Goal: Communication & Community: Answer question/provide support

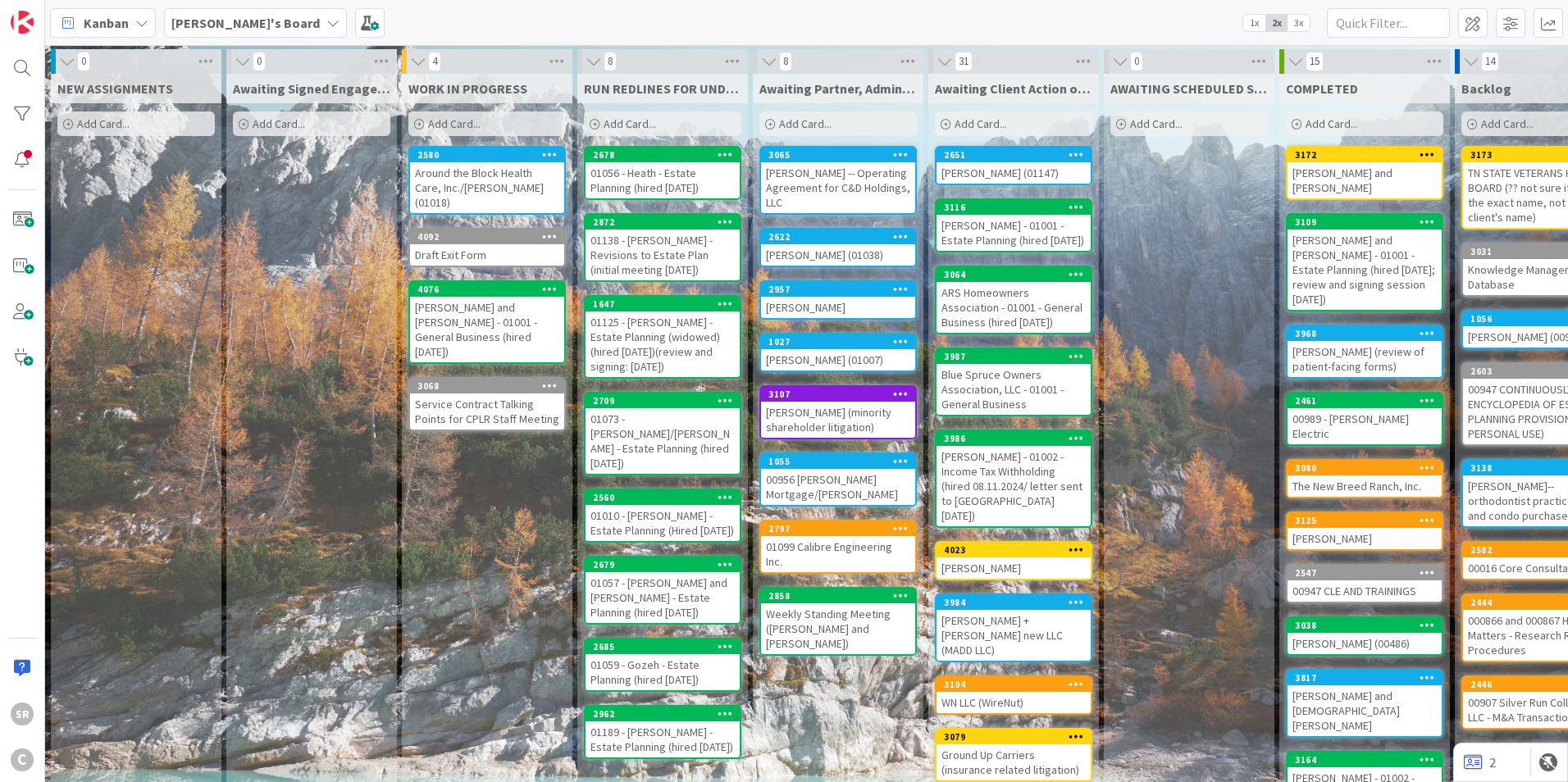
click at [472, 174] on div "Around the Block Health Care, Inc./[PERSON_NAME] (01018)" at bounding box center [487, 187] width 154 height 50
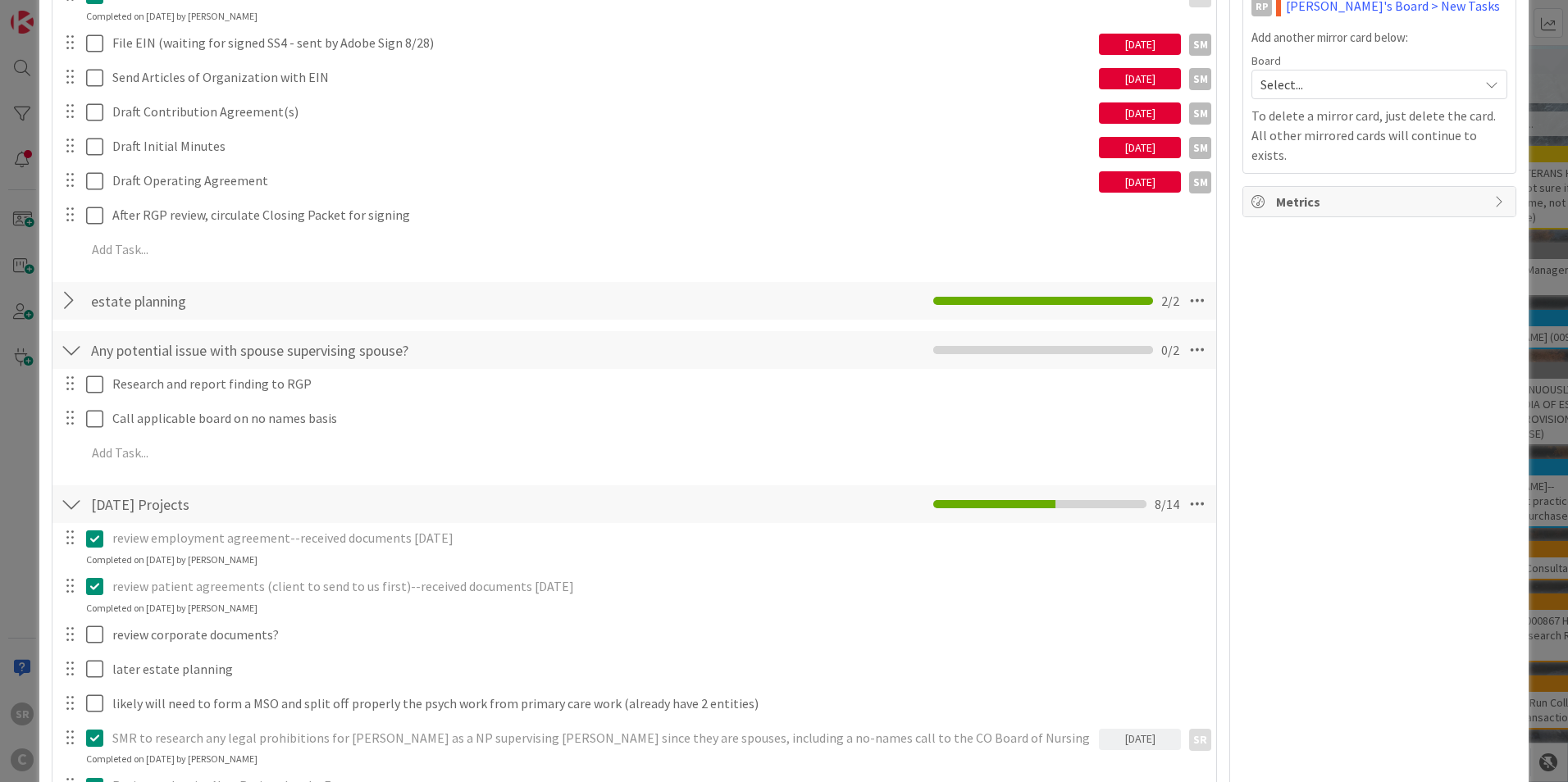
scroll to position [585, 0]
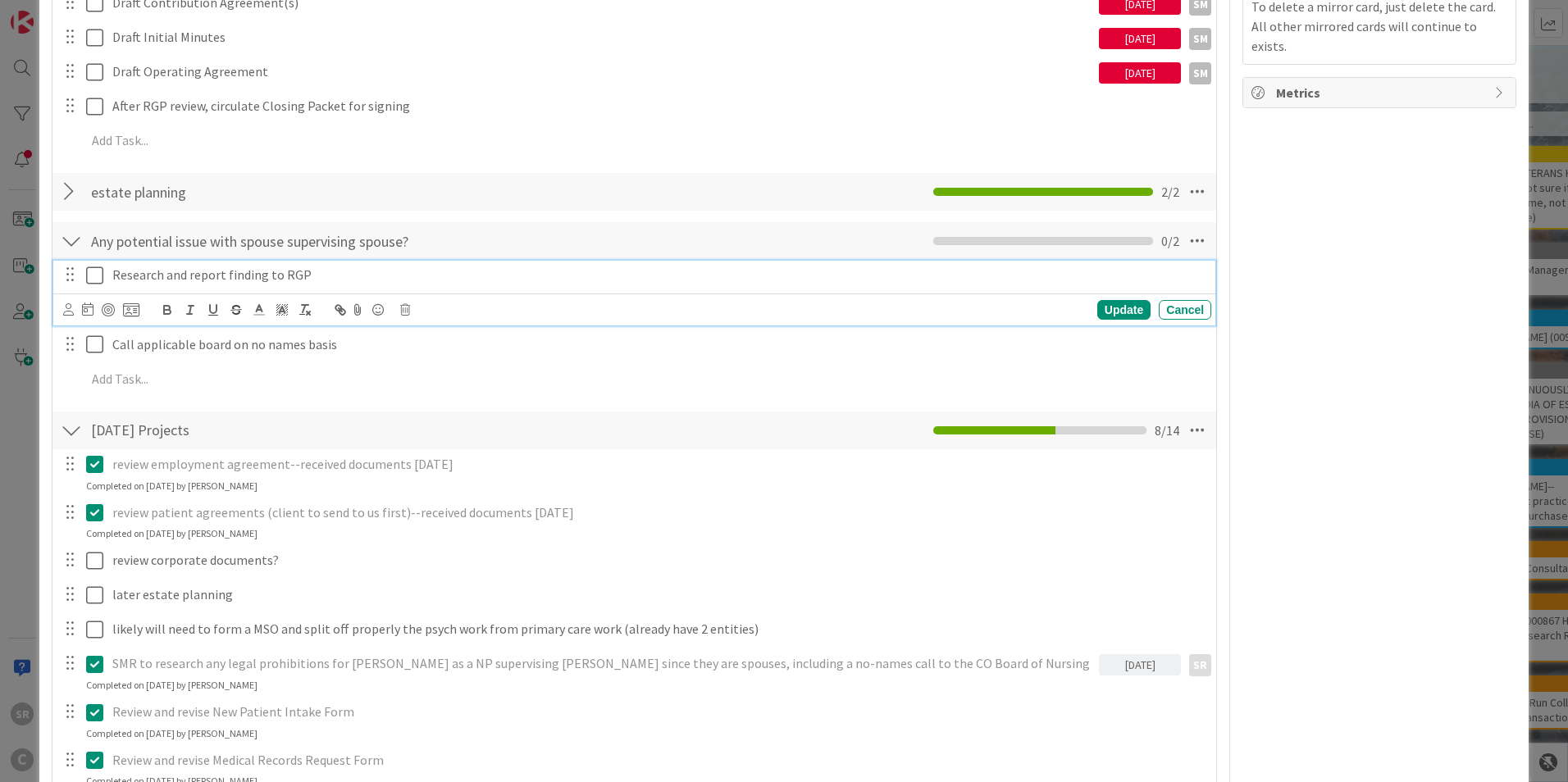
click at [89, 281] on icon at bounding box center [94, 275] width 17 height 19
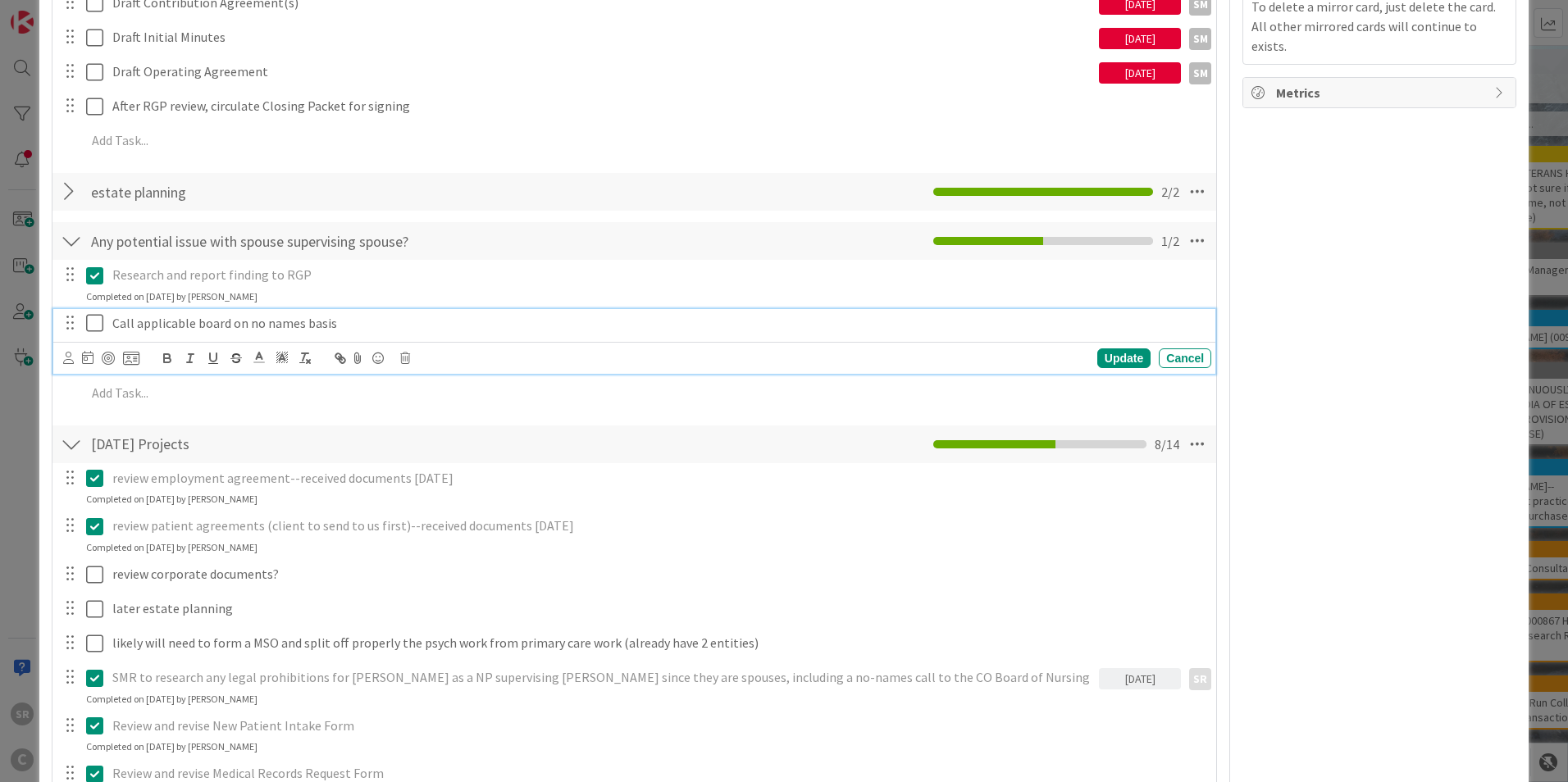
click at [97, 322] on icon at bounding box center [94, 323] width 17 height 19
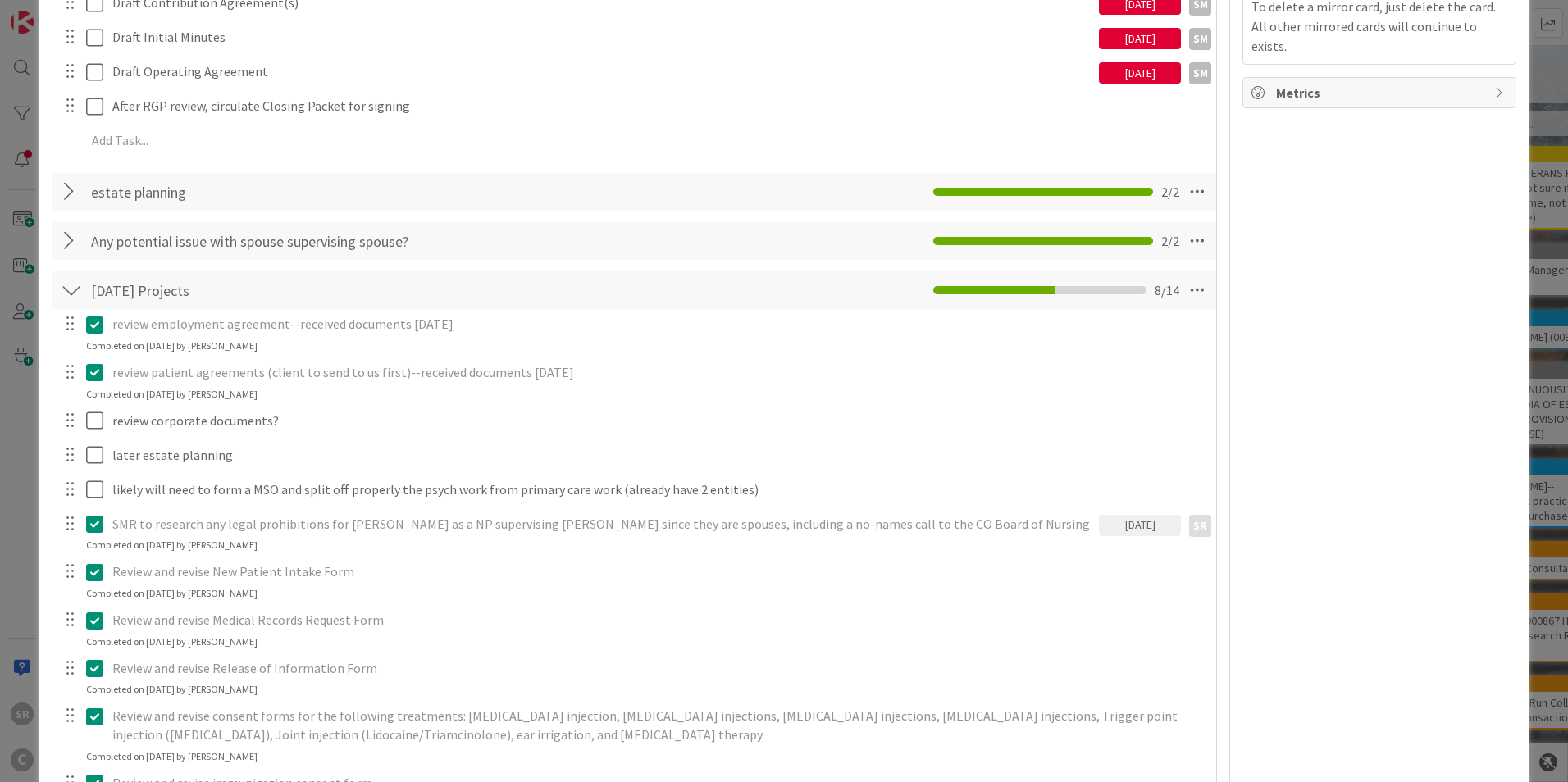
click at [878, 151] on div "ID 2580 [PERSON_NAME]'s Board WORK IN PROGRESS Title 47 / 128 Around the Block …" at bounding box center [784, 391] width 1568 height 782
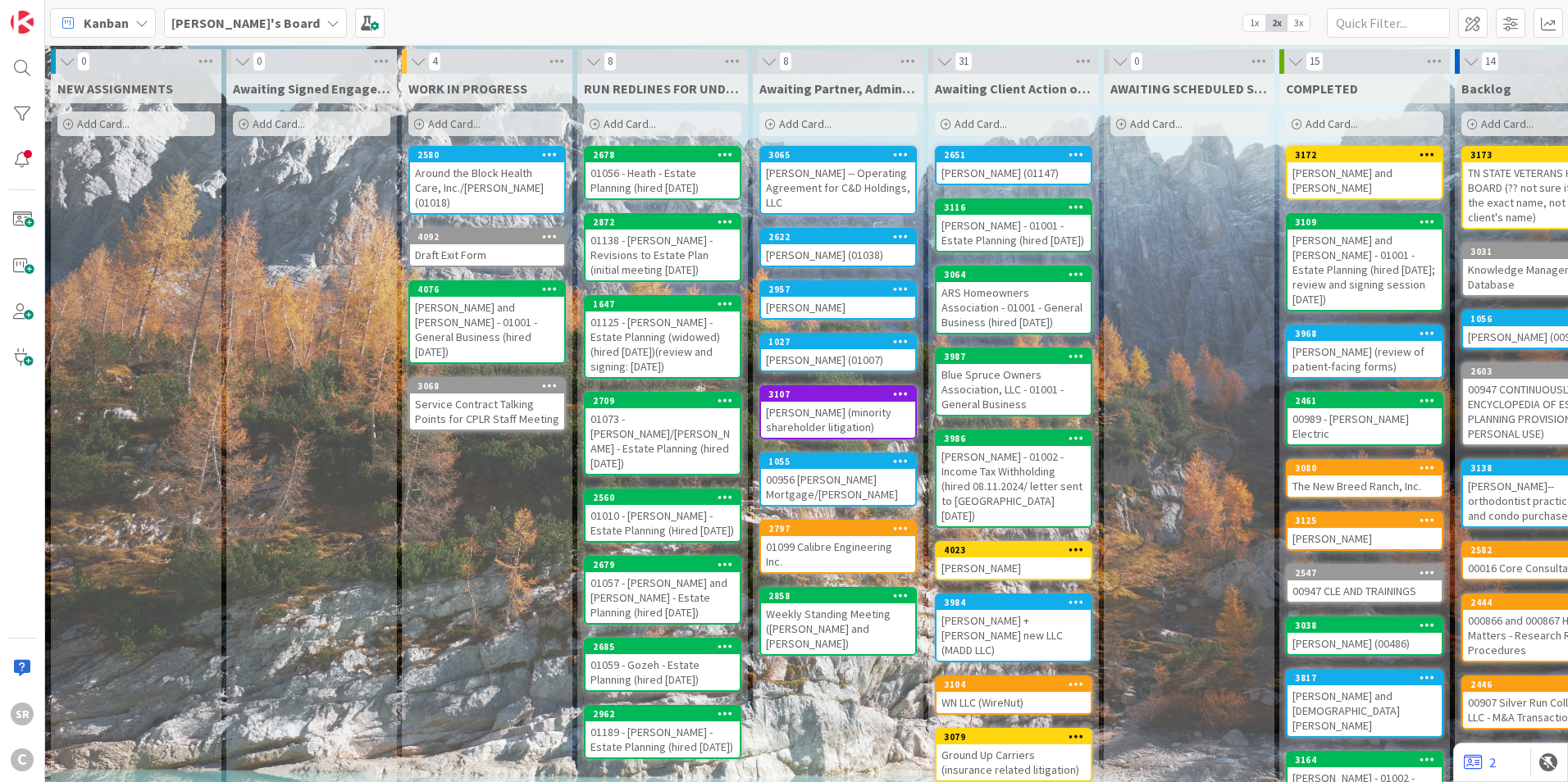
click at [510, 179] on div "Around the Block Health Care, Inc./[PERSON_NAME] (01018)" at bounding box center [487, 187] width 154 height 50
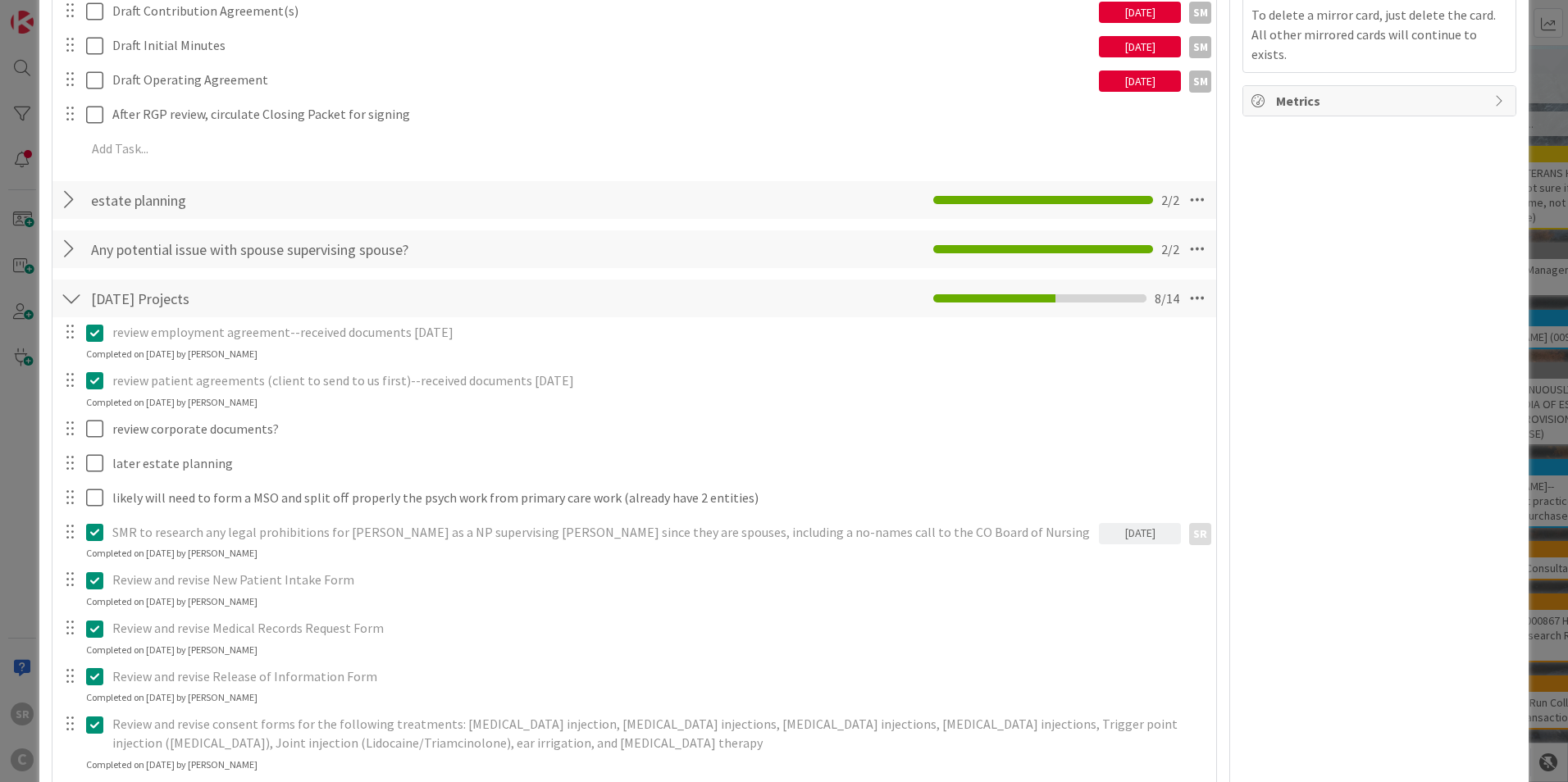
scroll to position [567, 0]
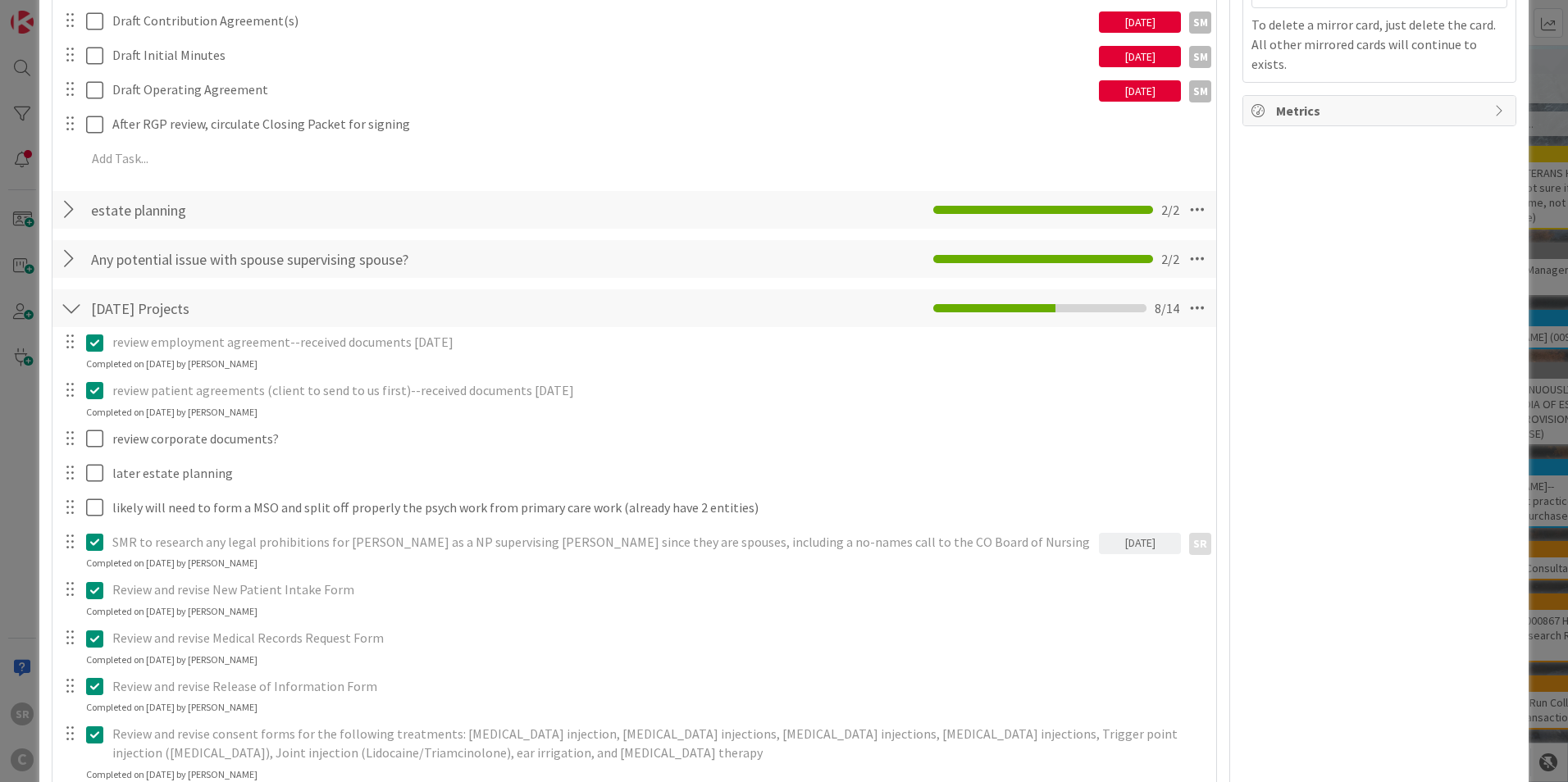
click at [64, 260] on div at bounding box center [72, 259] width 21 height 29
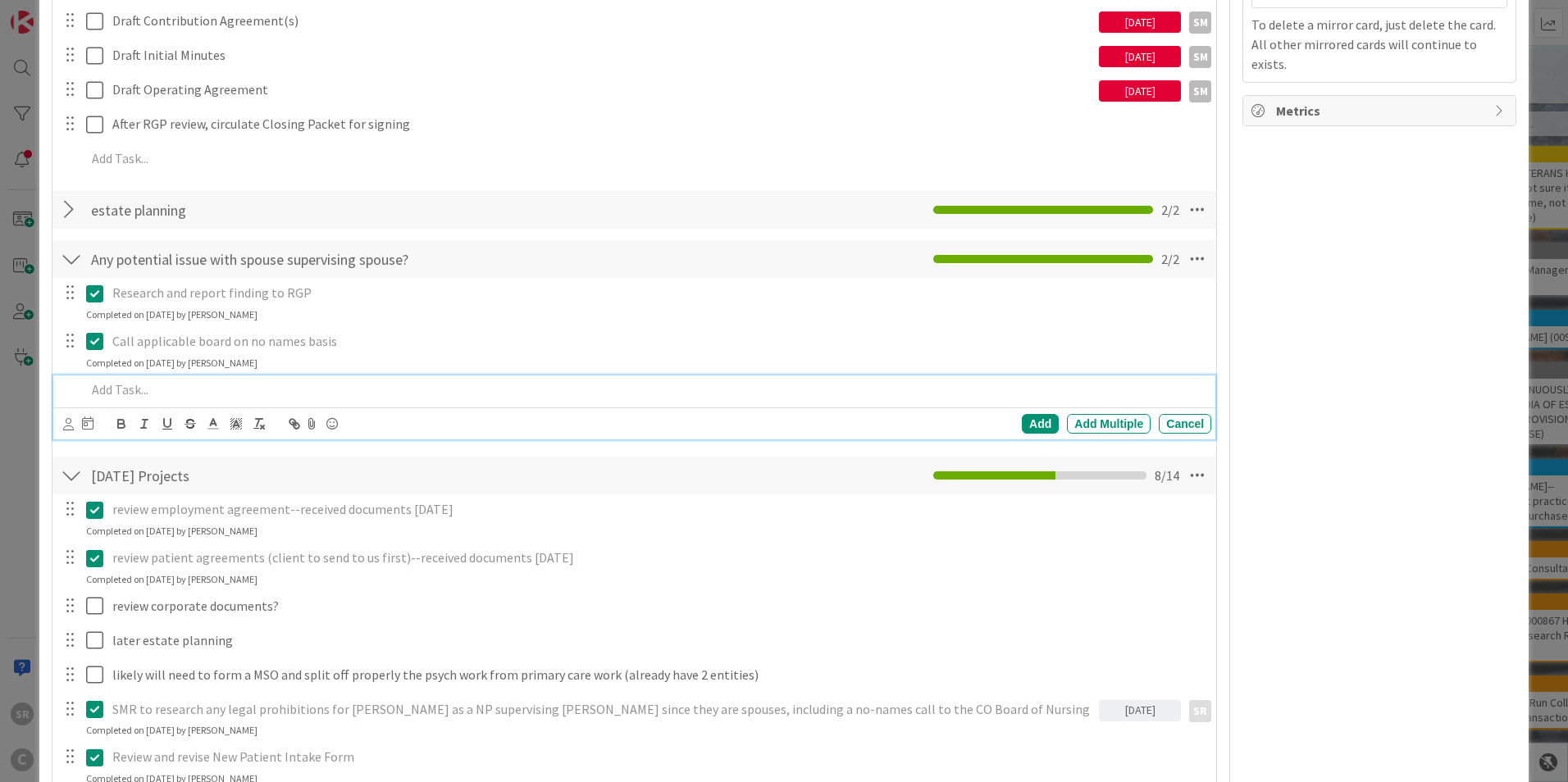
click at [97, 395] on p at bounding box center [645, 390] width 1118 height 19
click at [878, 426] on div "Add" at bounding box center [1040, 424] width 37 height 19
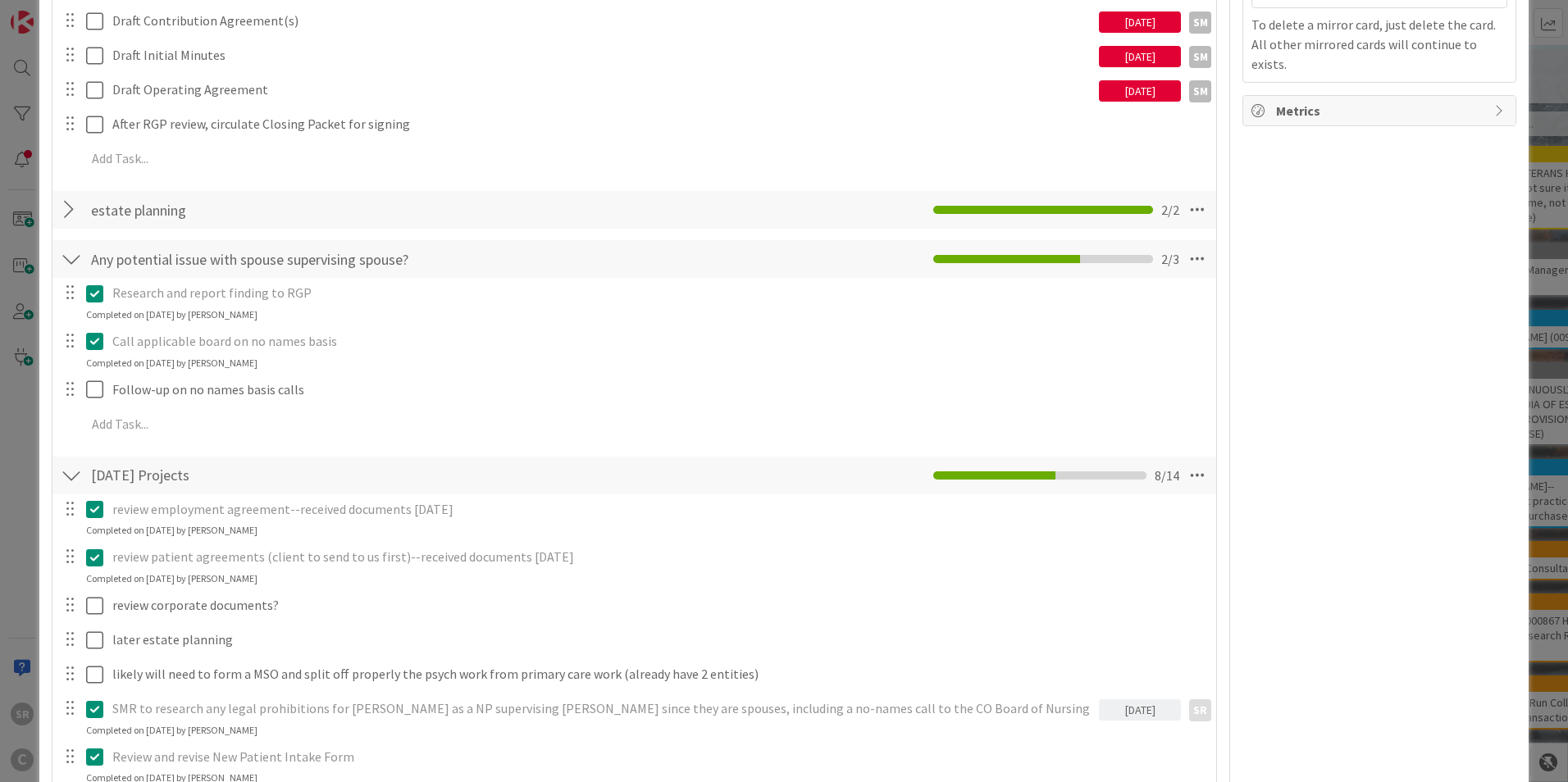
scroll to position [0, 0]
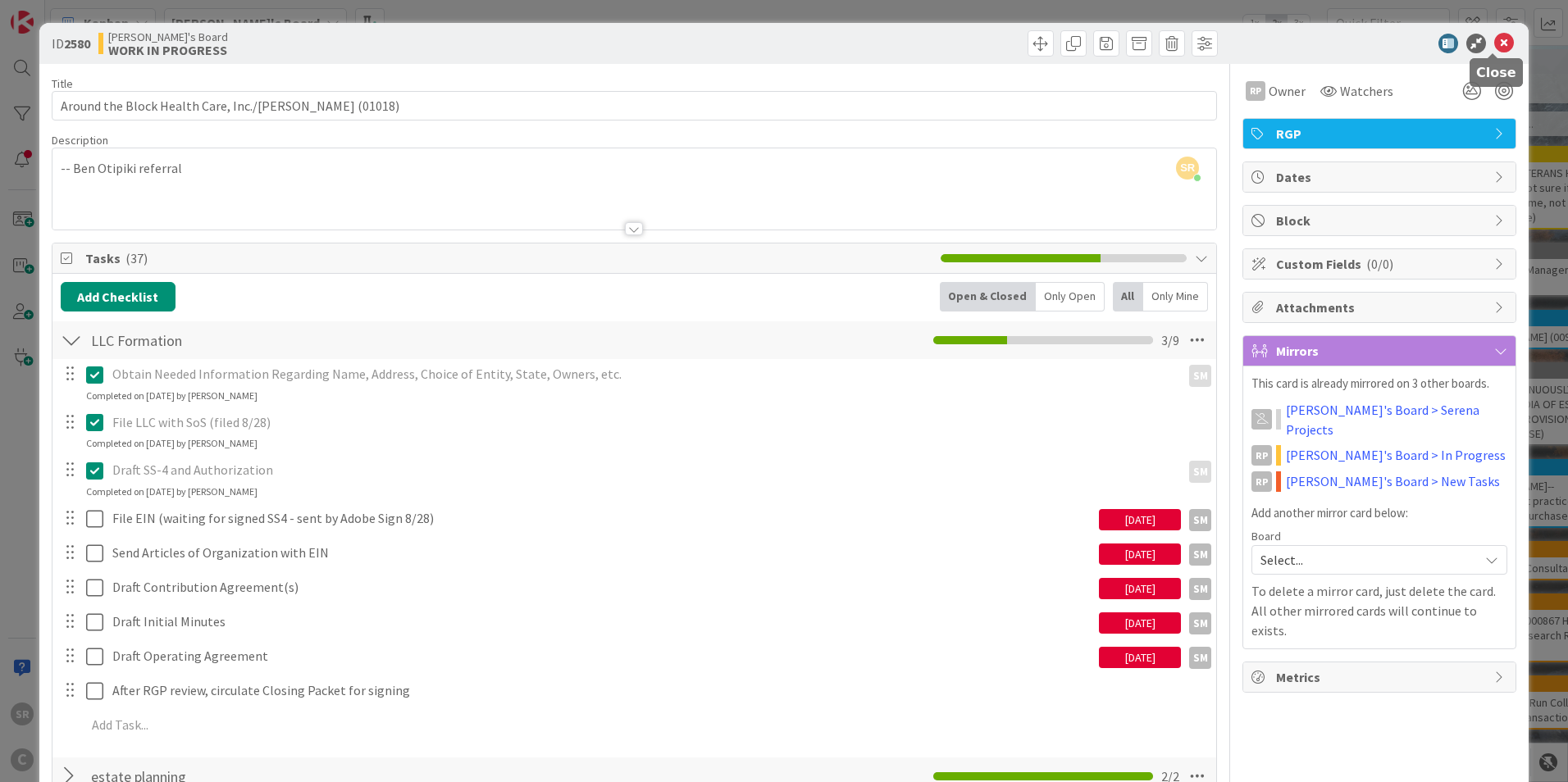
click at [878, 40] on icon at bounding box center [1503, 43] width 19 height 19
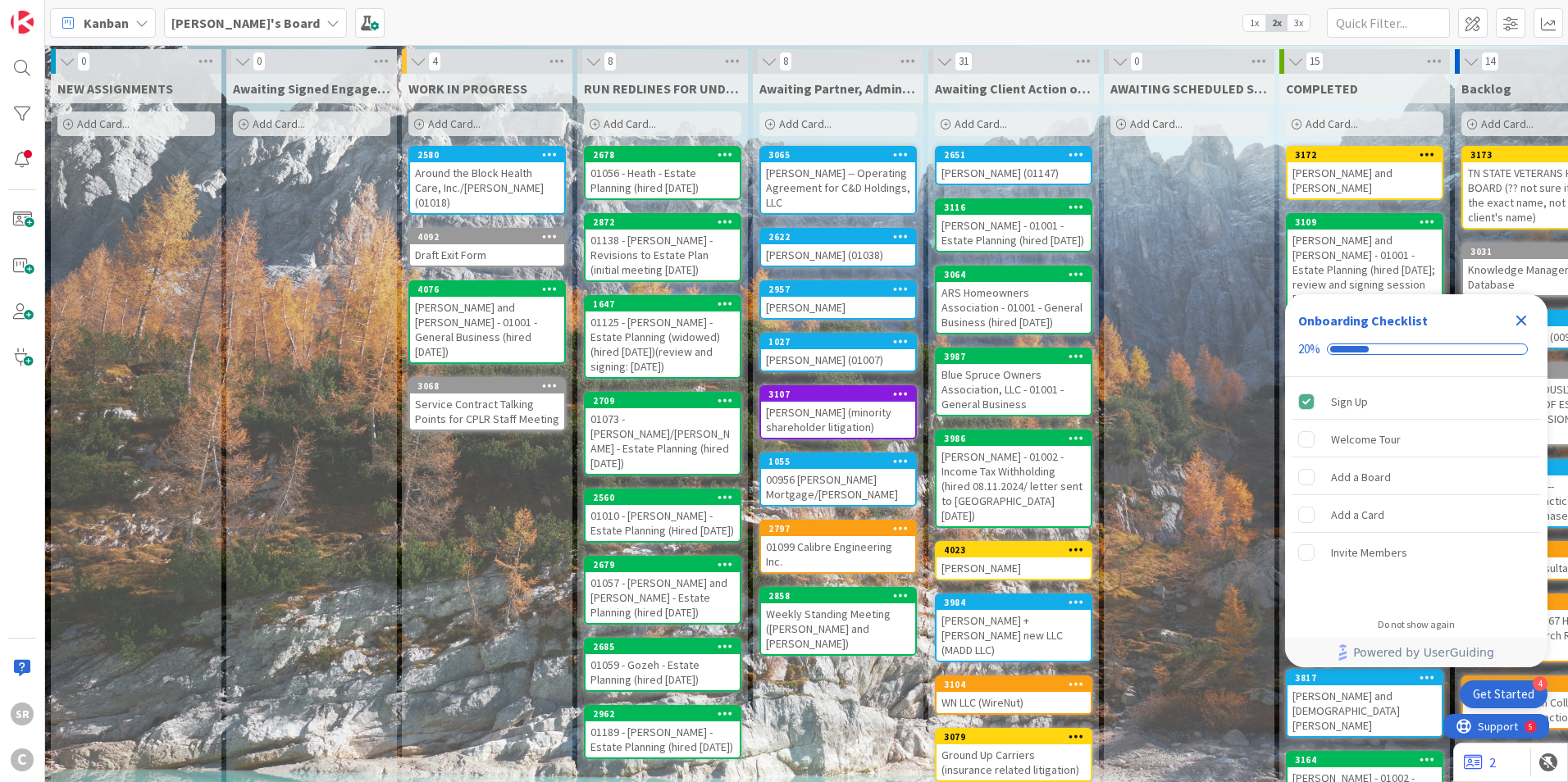
click at [858, 320] on icon "Close Checklist" at bounding box center [1521, 321] width 11 height 11
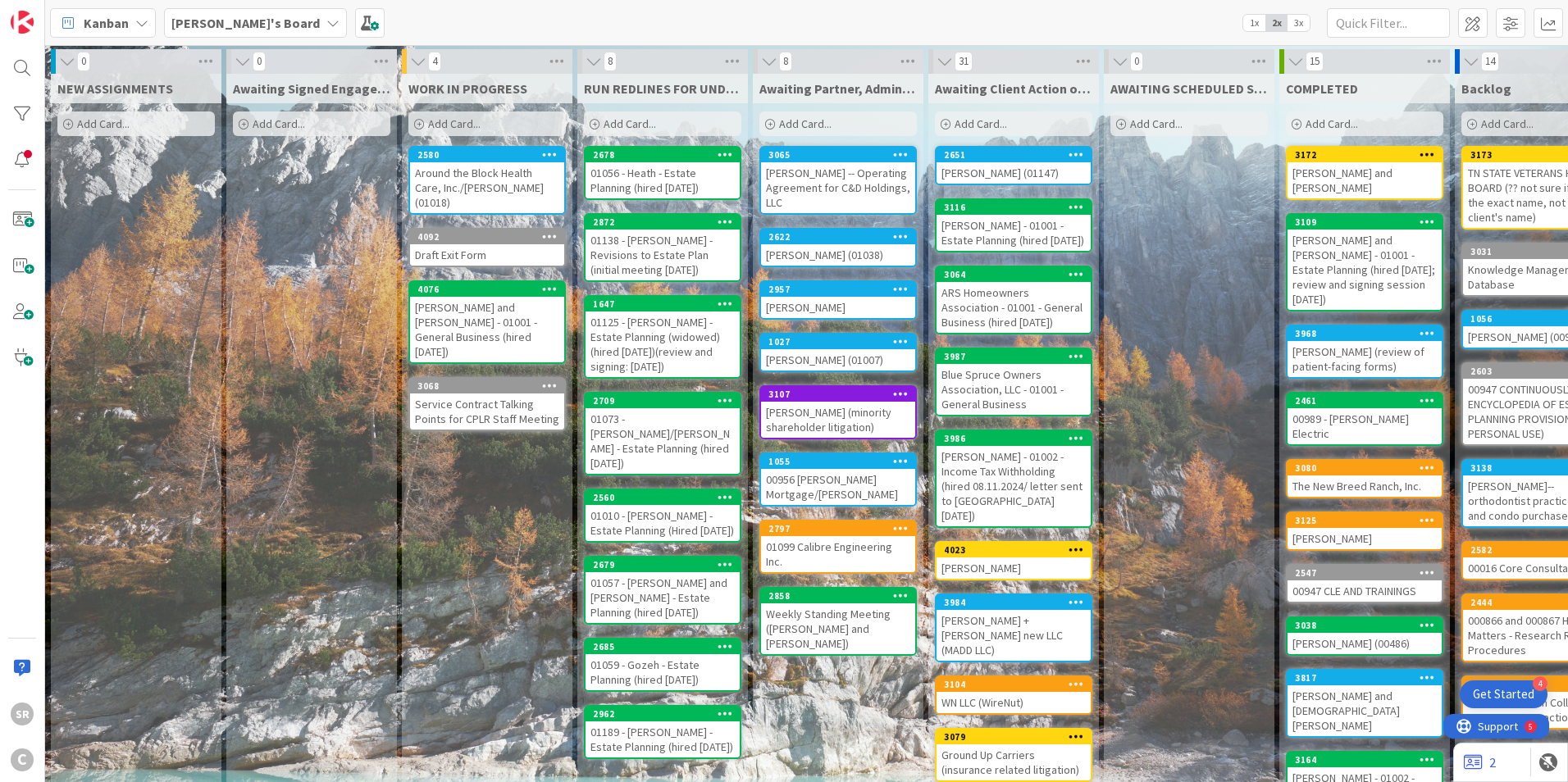
click at [442, 166] on div "Around the Block Health Care, Inc./[PERSON_NAME] (01018)" at bounding box center [487, 187] width 154 height 50
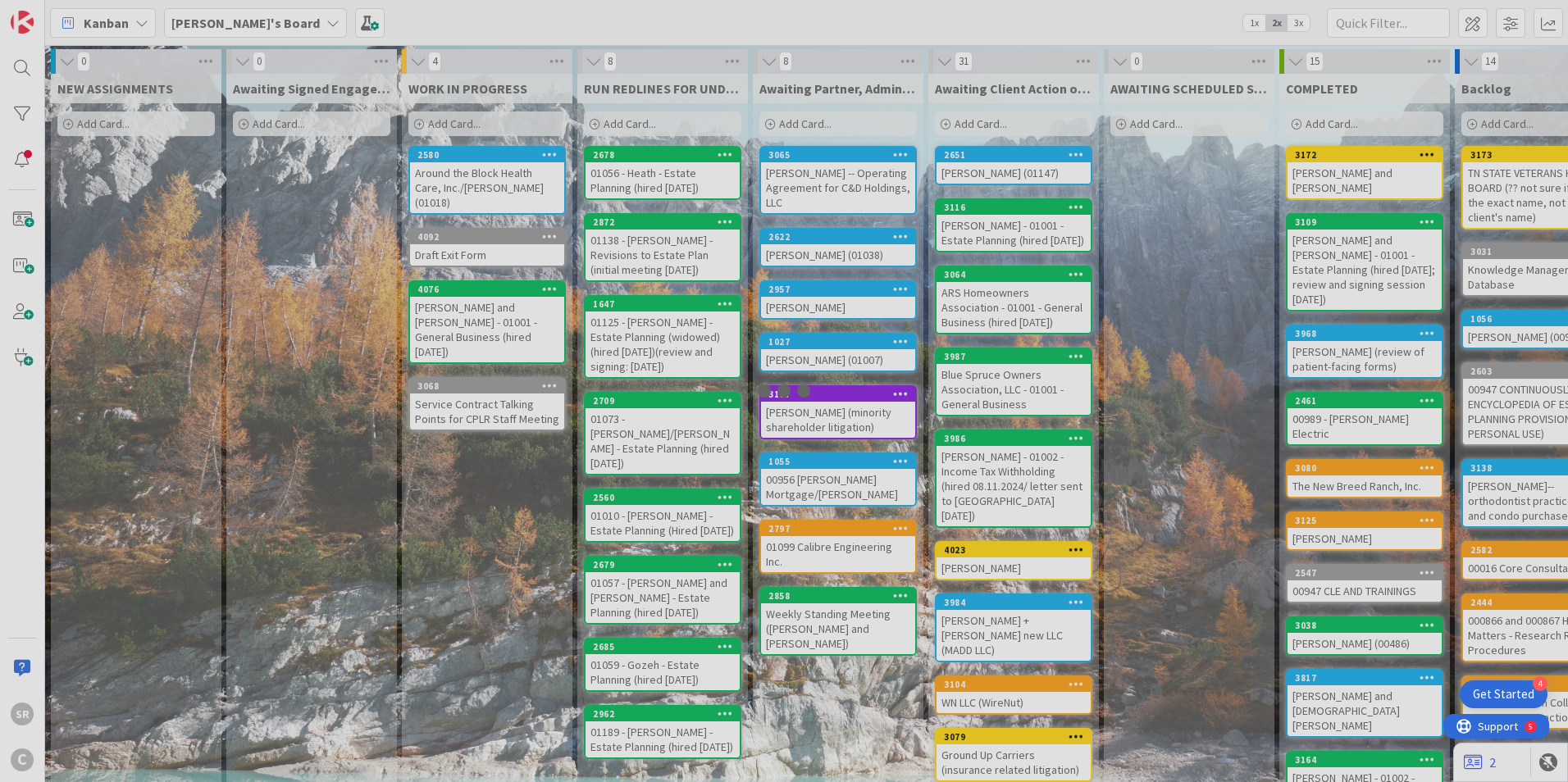
click at [442, 166] on div at bounding box center [784, 391] width 1568 height 782
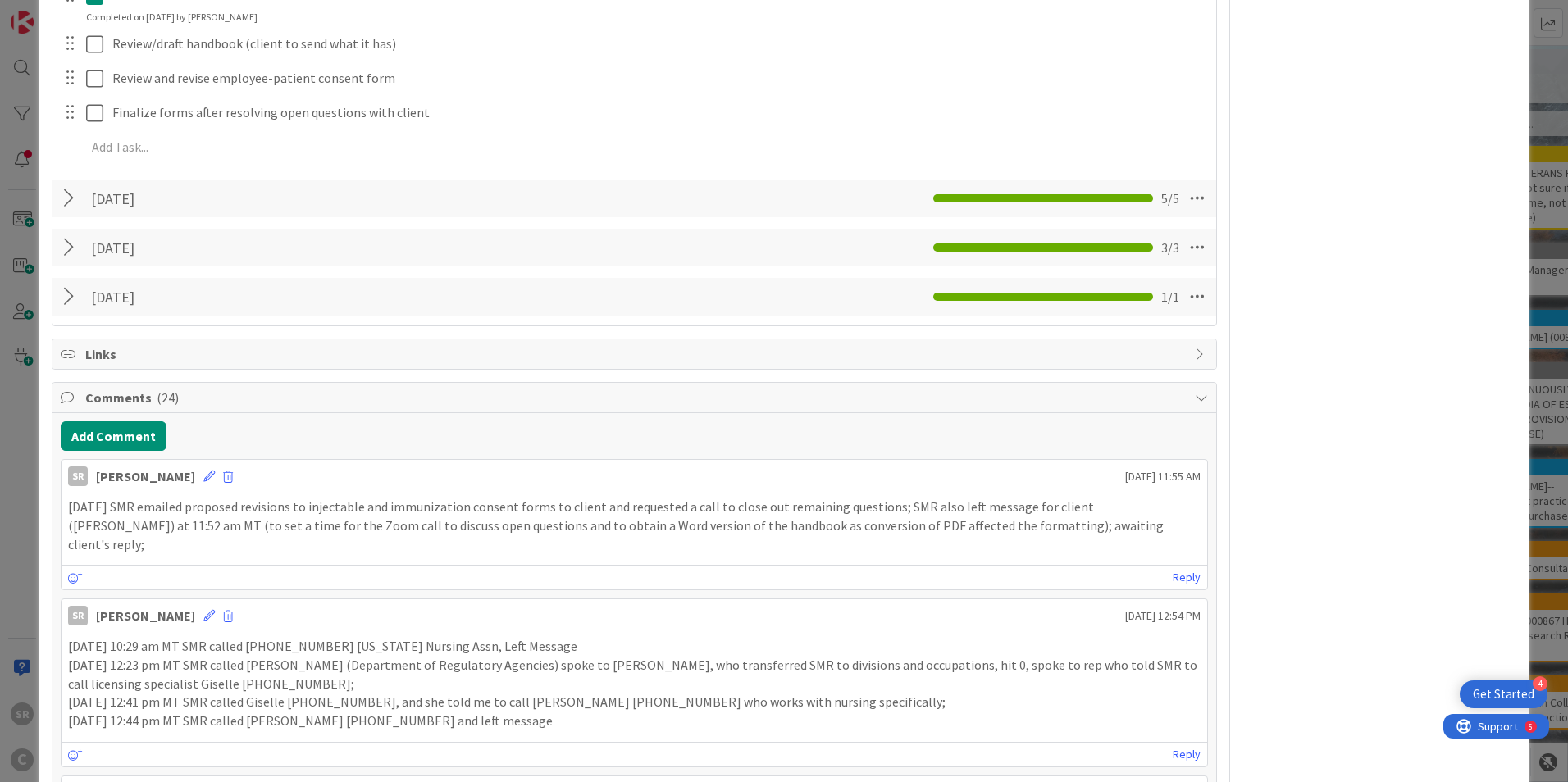
scroll to position [1725, 0]
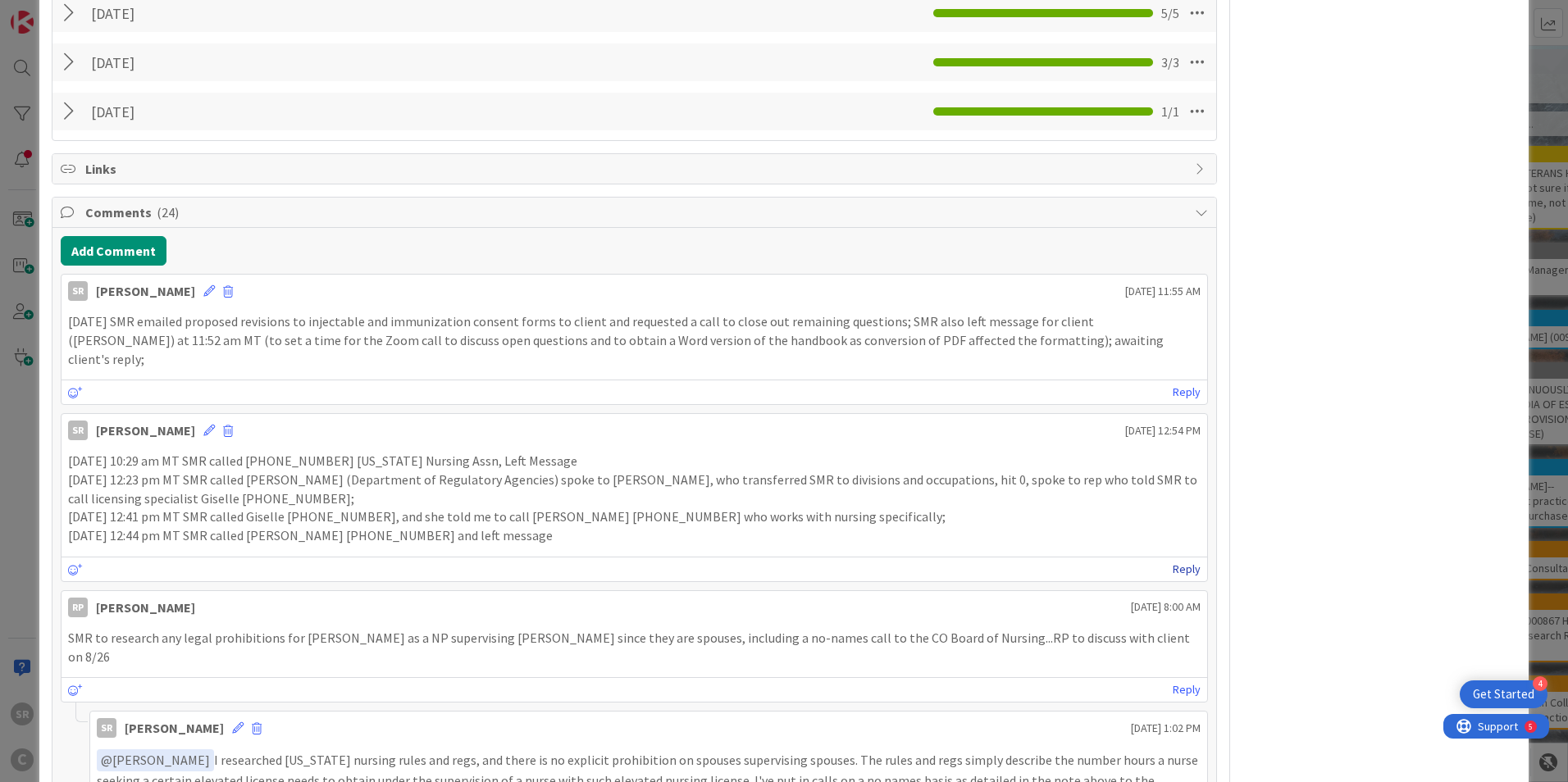
click at [858, 560] on link "Reply" at bounding box center [1186, 569] width 27 height 20
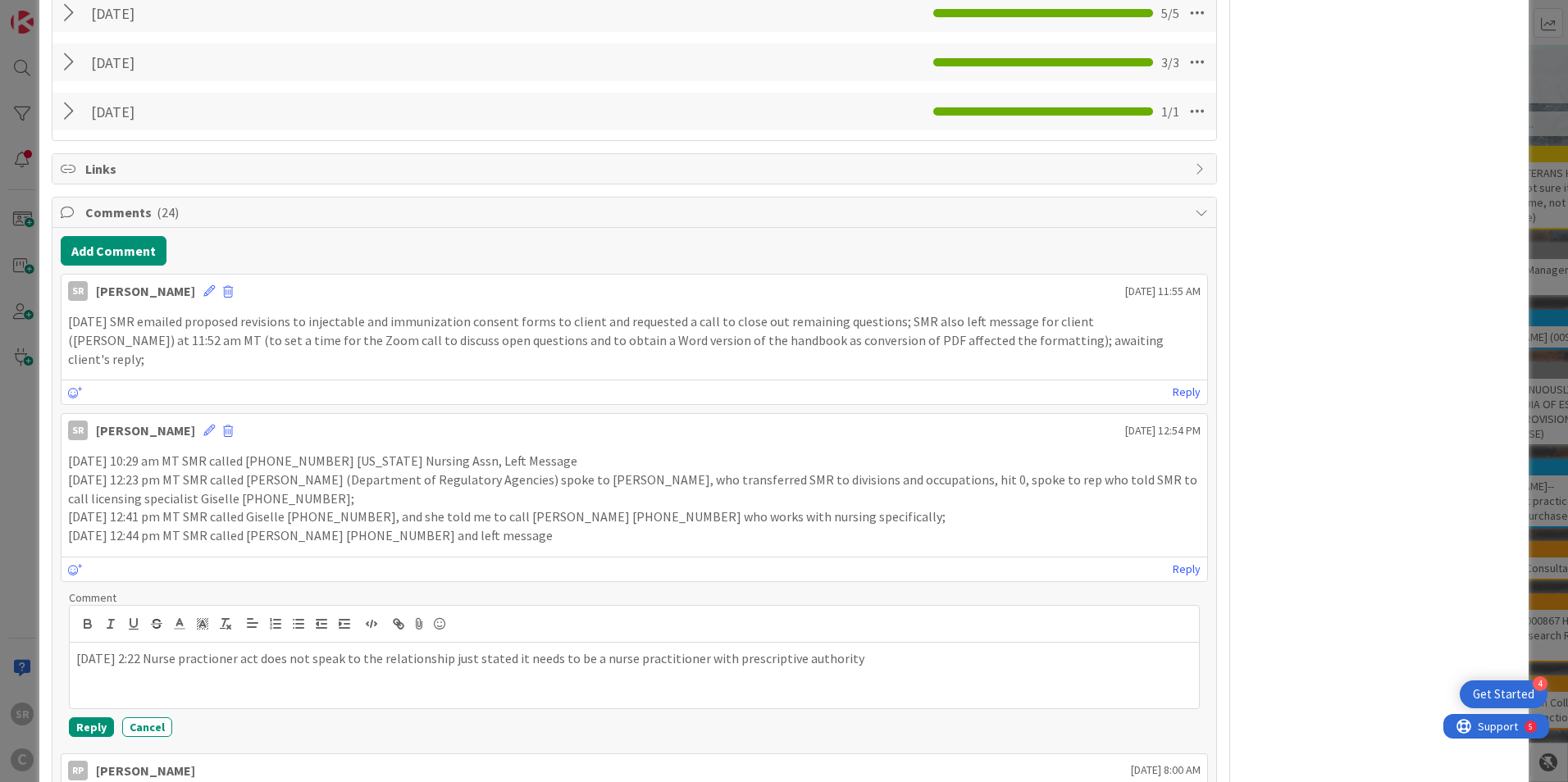
drag, startPoint x: 253, startPoint y: 640, endPoint x: 288, endPoint y: 659, distance: 39.8
click at [293, 577] on div "09.09.2025 at 2:22 Nurse practioner act does not speak to the relationship just…" at bounding box center [634, 676] width 1129 height 66
click at [177, 577] on p "09.09.2025 at 2:22 Nurse practioner act does not speak to the relationship just…" at bounding box center [634, 658] width 1116 height 19
drag, startPoint x: 470, startPoint y: 443, endPoint x: 273, endPoint y: 439, distance: 197.0
click at [273, 452] on p "[DATE] 10:29 am MT SMR called [PHONE_NUMBER] [US_STATE] Nursing Assn, Left Mess…" at bounding box center [634, 461] width 1132 height 19
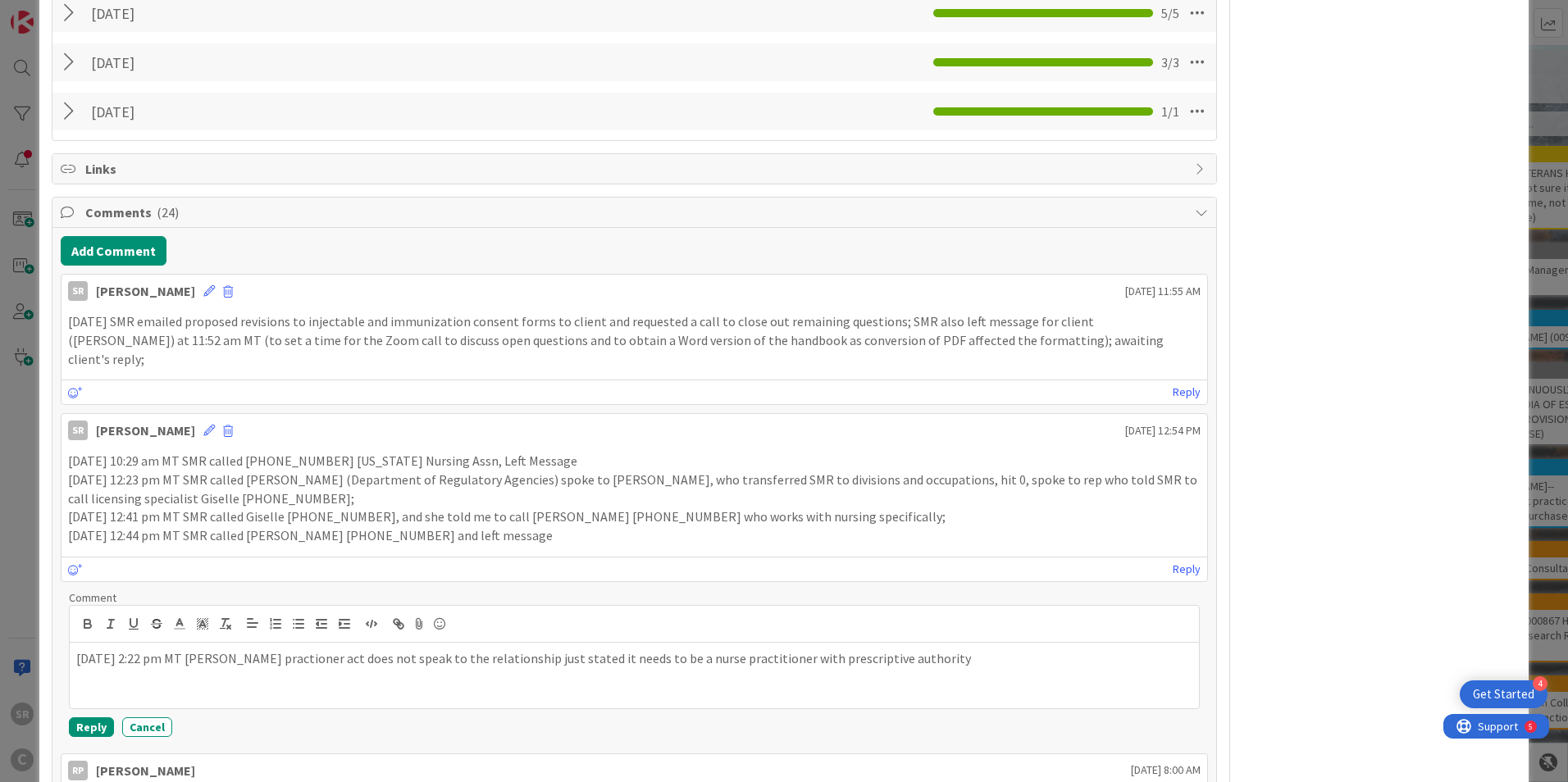
click at [474, 452] on p "[DATE] 10:29 am MT SMR called [PHONE_NUMBER] [US_STATE] Nursing Assn, Left Mess…" at bounding box center [634, 461] width 1132 height 19
drag, startPoint x: 475, startPoint y: 441, endPoint x: 288, endPoint y: 447, distance: 187.1
click at [288, 452] on p "[DATE] 10:29 am MT SMR called [PHONE_NUMBER] [US_STATE] Nursing Assn, Left Mess…" at bounding box center [634, 461] width 1132 height 19
copy p "970-305-3788 Colorado Nursing Assn,"
click at [334, 577] on p "09.09.2025 at 2:22 pm MT Mark Longshore with 970-305-3788 Nurse practioner act …" at bounding box center [634, 658] width 1116 height 19
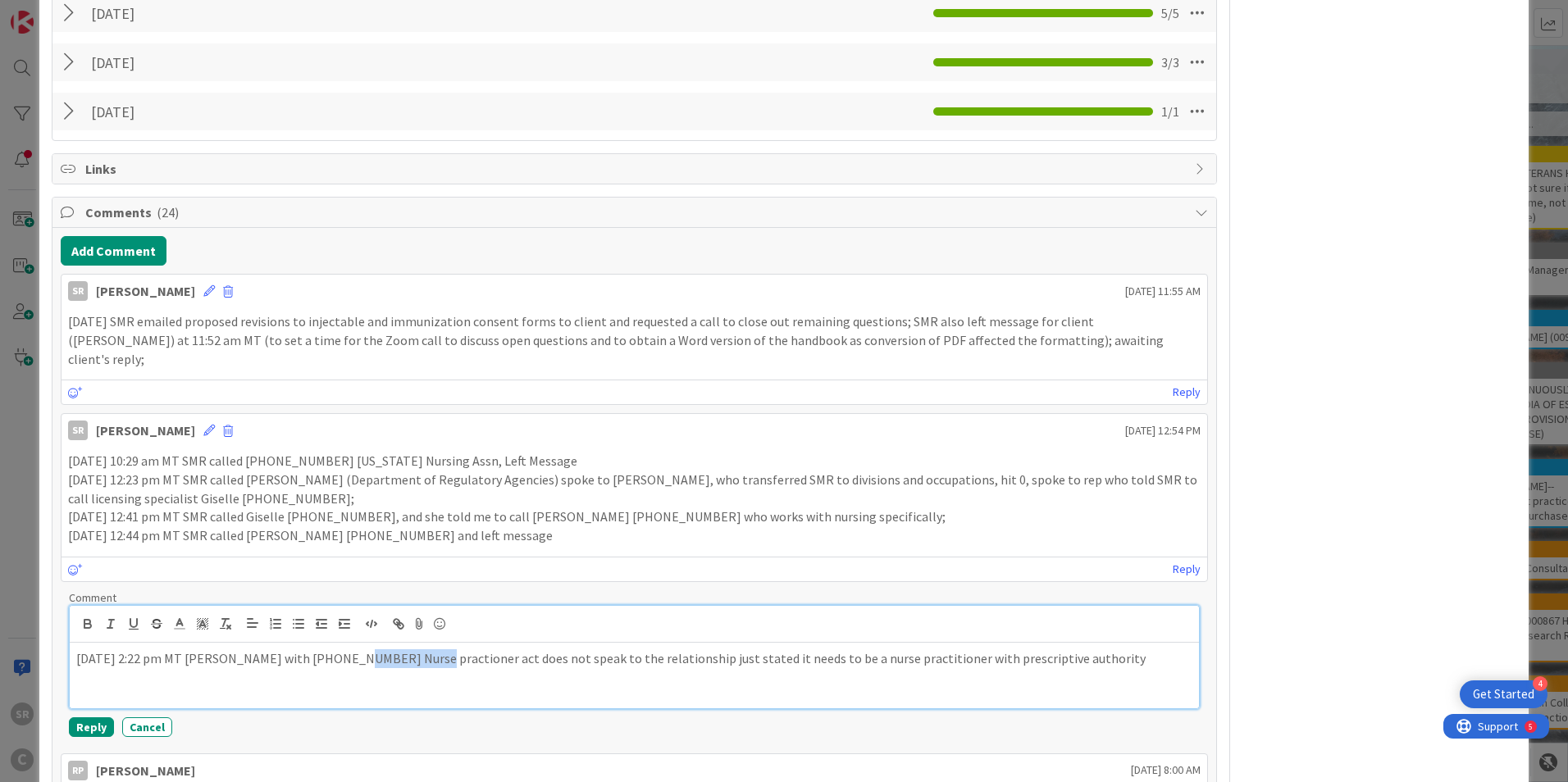
drag, startPoint x: 332, startPoint y: 638, endPoint x: 404, endPoint y: 635, distance: 72.1
click at [404, 577] on p "09.09.2025 at 2:22 pm MT Mark Longshore with 970-305-3788 Nurse practioner act …" at bounding box center [634, 658] width 1116 height 19
click at [310, 577] on p "09.09.2025 at 2:22 pm MT Mark Longshore with 970-412-2563 with 970-305-3788 Col…" at bounding box center [634, 668] width 1116 height 37
drag, startPoint x: 330, startPoint y: 639, endPoint x: 305, endPoint y: 641, distance: 25.1
click at [305, 577] on p "09.09.2025 at 2:22 pm MT Mark Longshore with 970-412-2563 with 970-305-3788 Col…" at bounding box center [634, 668] width 1116 height 37
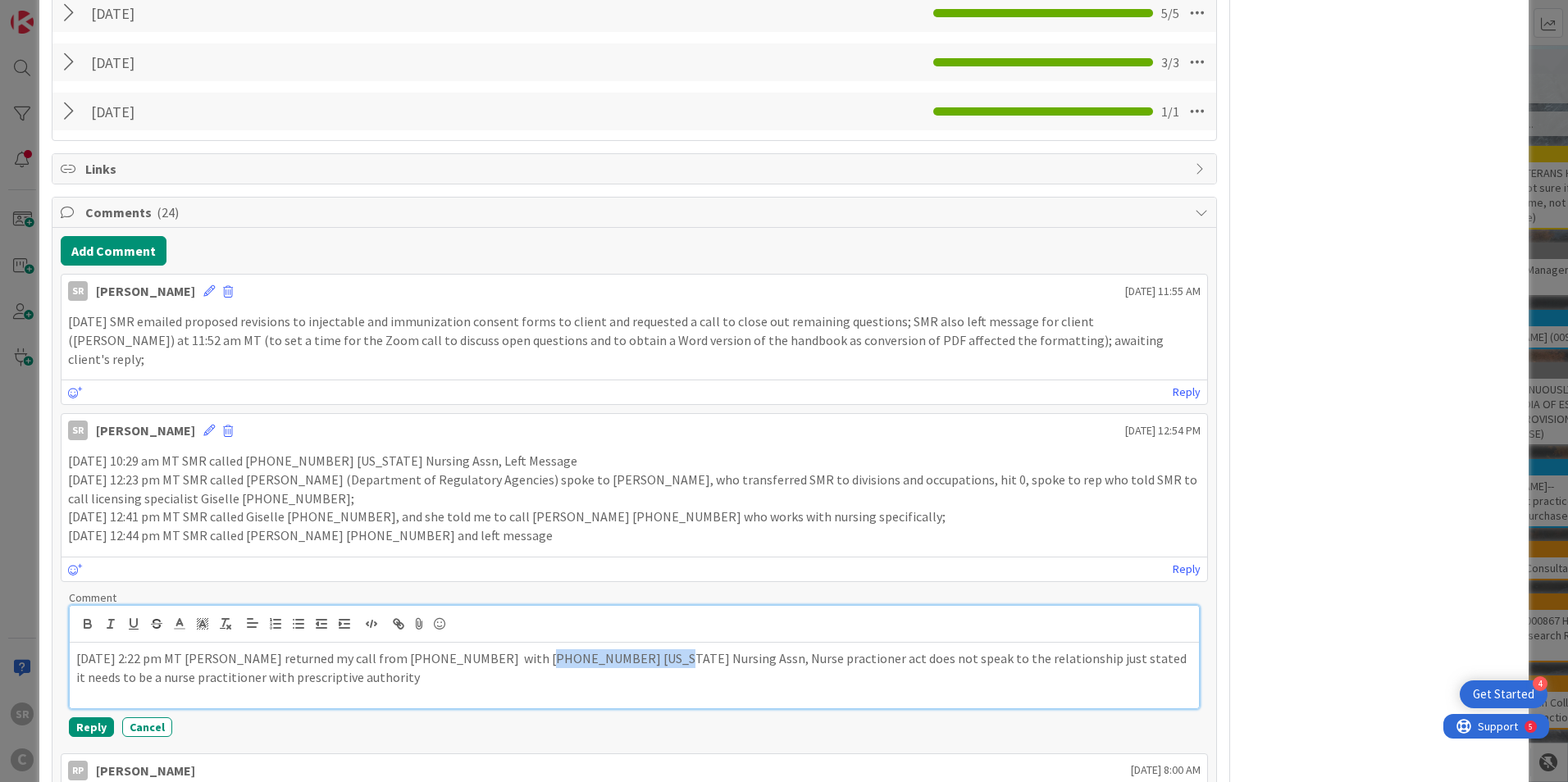
drag, startPoint x: 505, startPoint y: 642, endPoint x: 613, endPoint y: 632, distance: 108.5
click at [613, 577] on p "09.09.2025 at 2:22 pm MT Mark Longshore returned my call from 970-412-2563 with…" at bounding box center [634, 668] width 1116 height 37
click at [743, 577] on p "09.09.2025 at 2:22 pm MT Mark Longshore returned my call from 970-412-2563. He …" at bounding box center [634, 668] width 1116 height 37
click at [712, 577] on p "09.09.2025 at 2:22 pm MT Mark Longshore returned my call from 970-412-2563. He …" at bounding box center [634, 668] width 1116 height 37
click at [858, 577] on div "09.09.2025 at 2:22 pm MT Mark Longshore returned my call from 970-412-2563. He …" at bounding box center [634, 676] width 1129 height 66
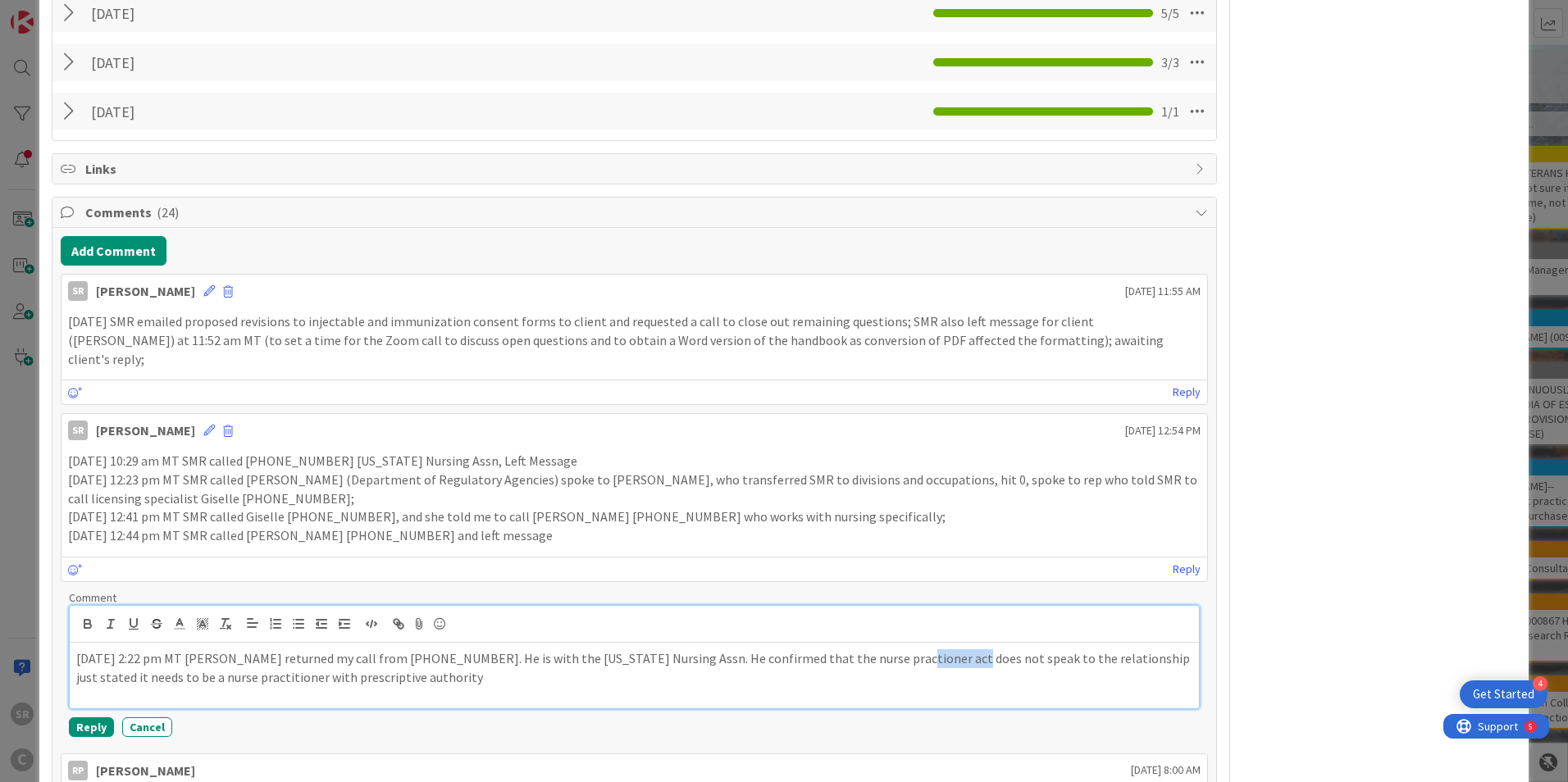
drag, startPoint x: 924, startPoint y: 639, endPoint x: 868, endPoint y: 647, distance: 56.6
click at [858, 577] on p "09.09.2025 at 2:22 pm MT Mark Longshore returned my call from 970-412-2563. He …" at bounding box center [634, 668] width 1116 height 37
click at [198, 577] on p "09.09.2025 at 2:22 pm MT Mark Longshore returned my call from 970-412-2563. He …" at bounding box center [634, 668] width 1116 height 37
click at [614, 577] on p "09.09.2025 at 2:22 pm MT Mark Longshore returned my call from 970-412-2563. He …" at bounding box center [634, 668] width 1116 height 37
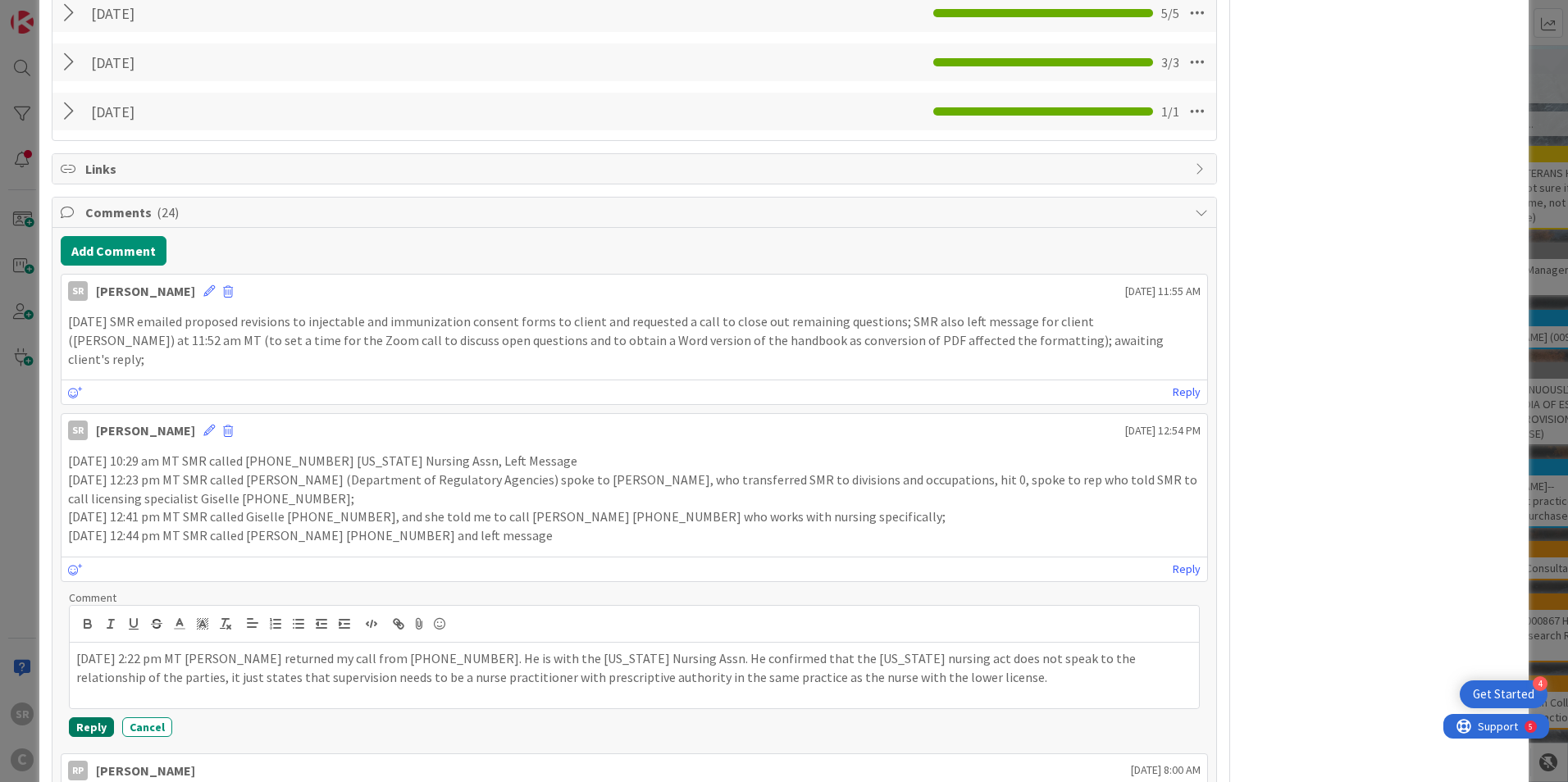
click at [89, 577] on button "Reply" at bounding box center [91, 727] width 45 height 19
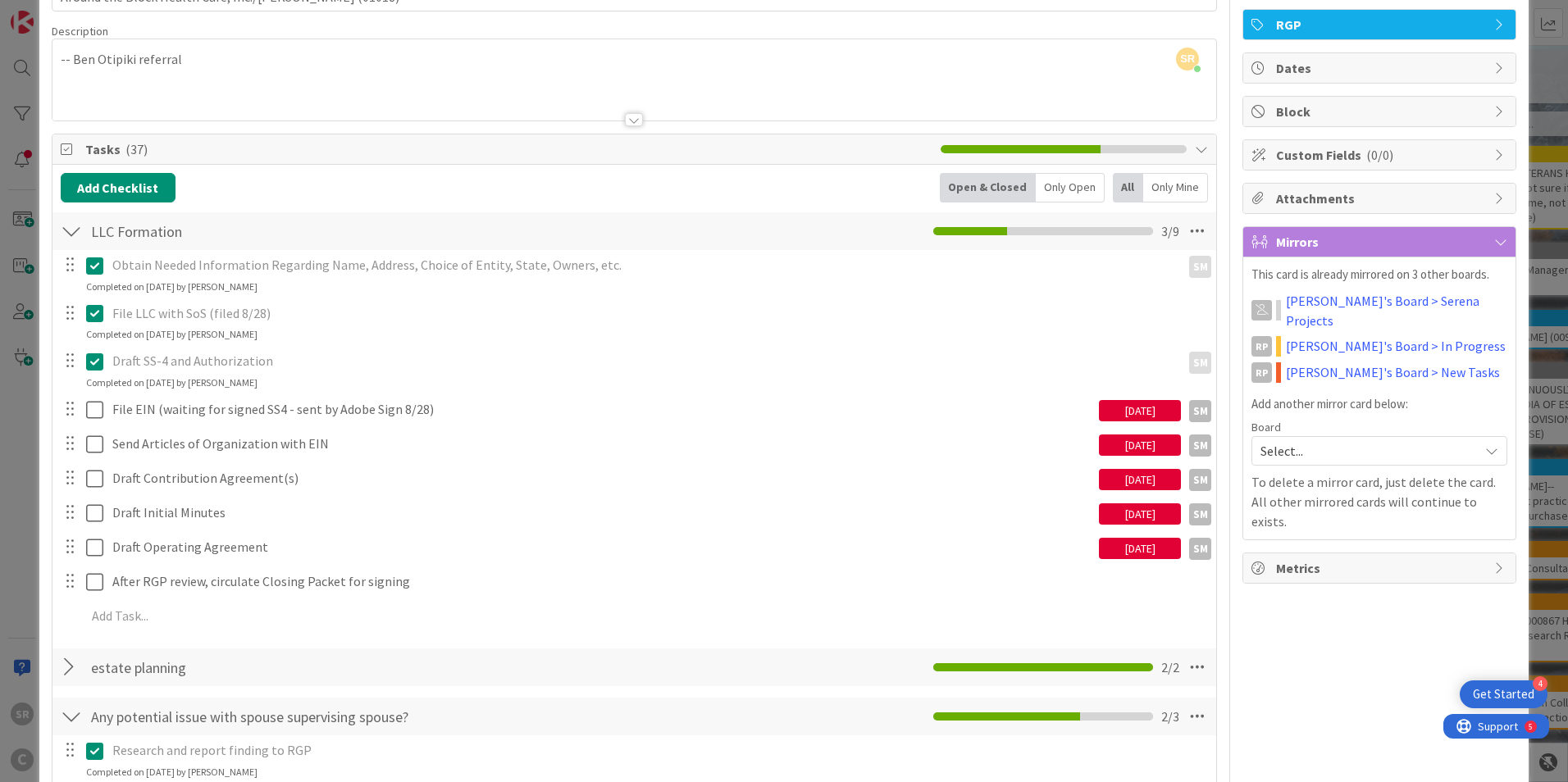
scroll to position [0, 0]
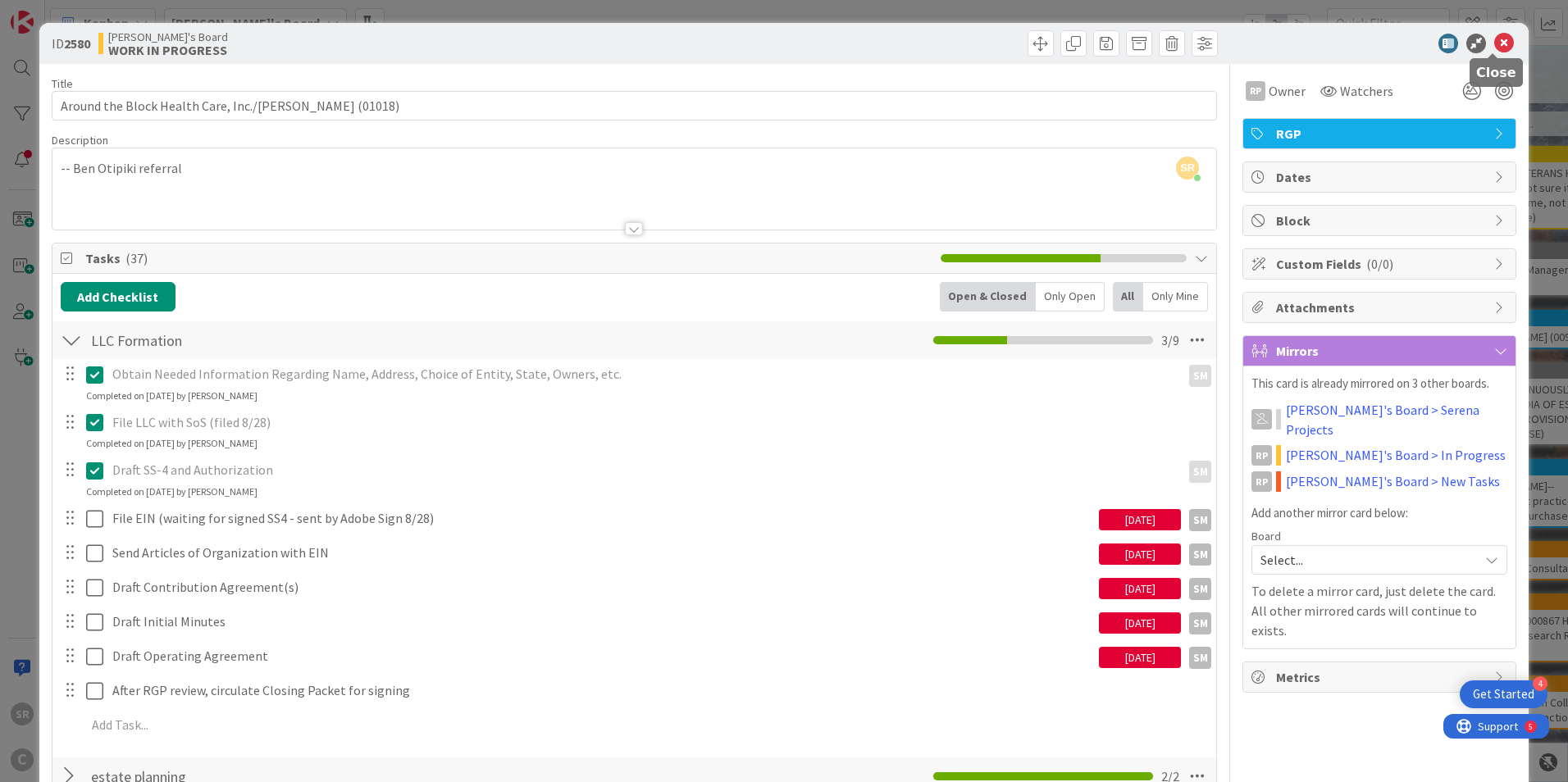
click at [858, 39] on icon at bounding box center [1503, 43] width 19 height 19
